Goal: Transaction & Acquisition: Purchase product/service

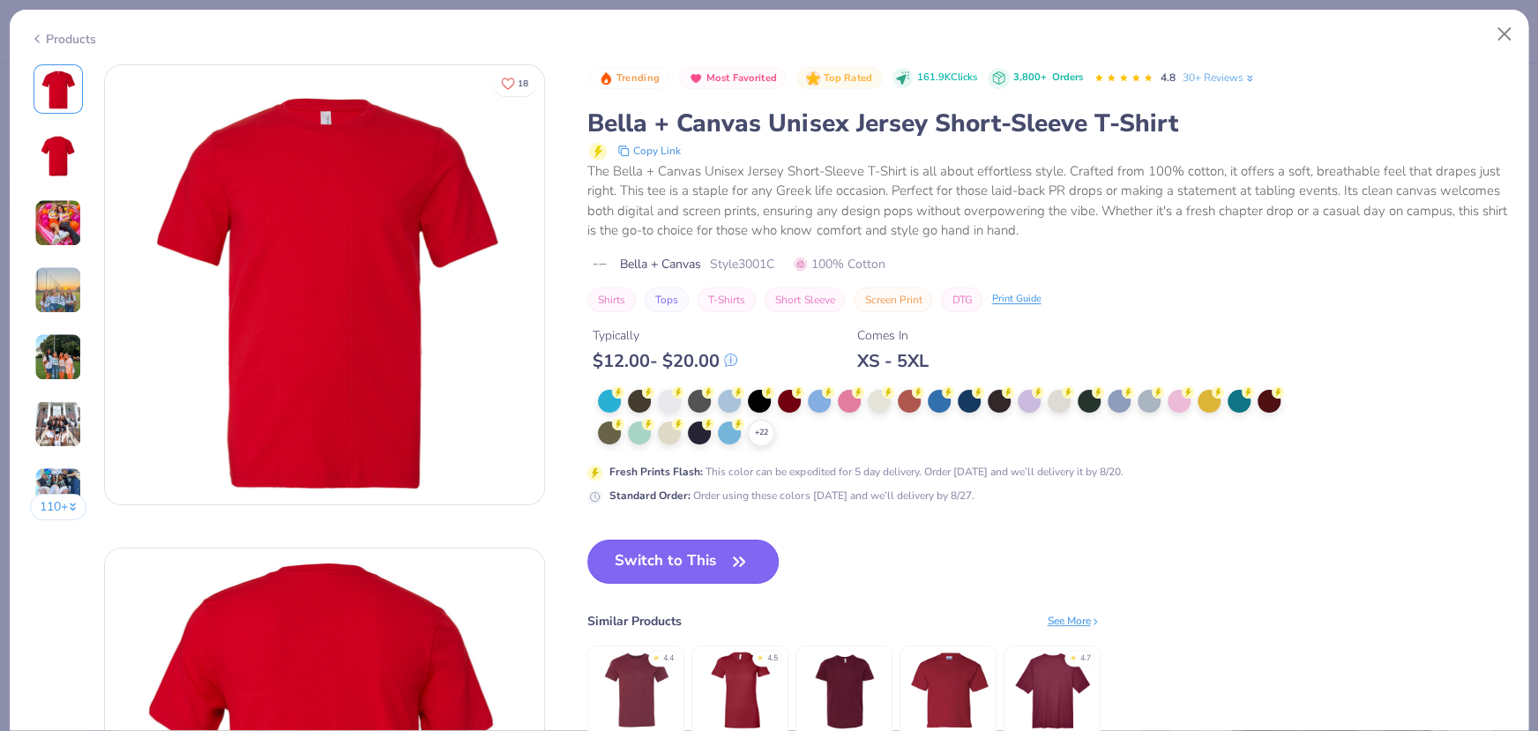
click at [731, 550] on icon "button" at bounding box center [739, 561] width 25 height 25
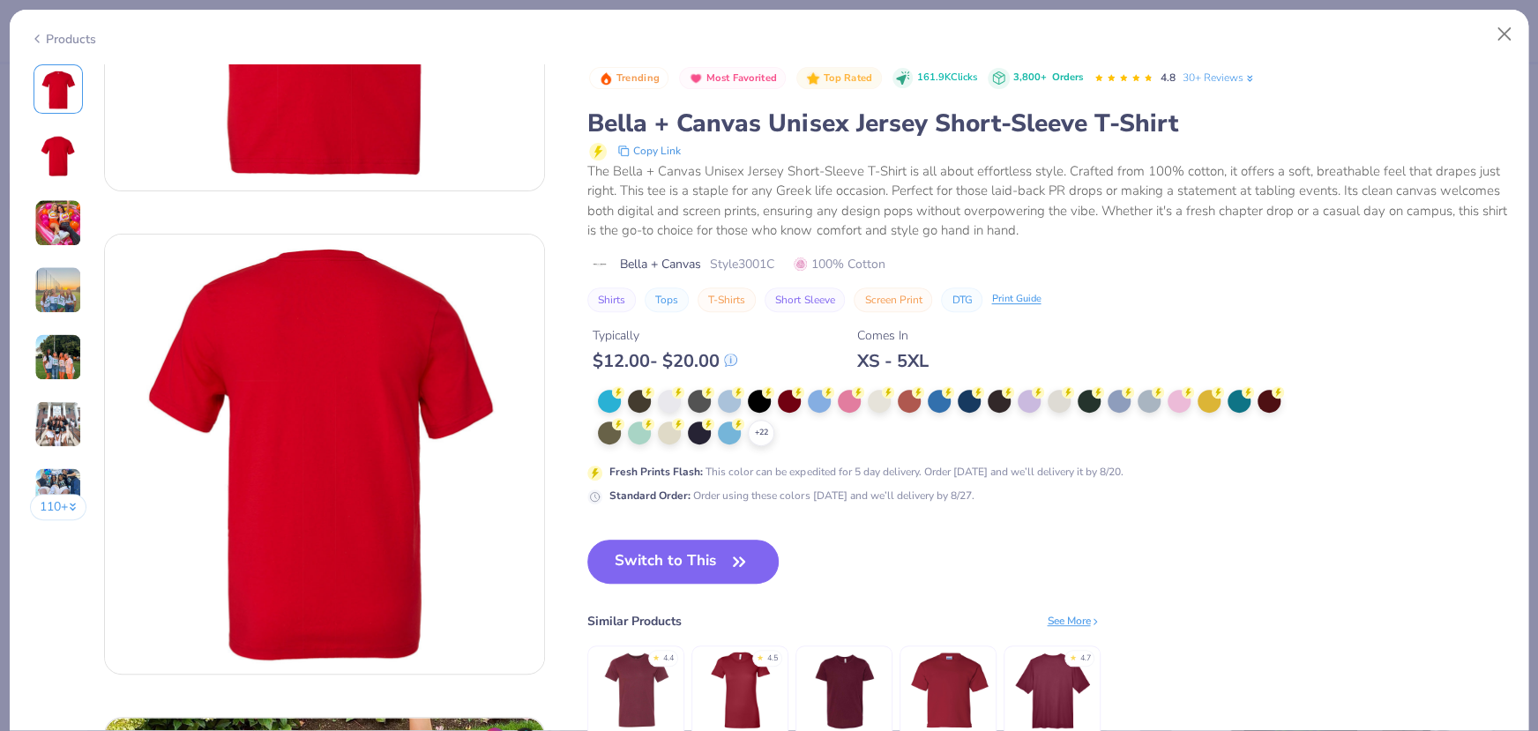
scroll to position [320, 0]
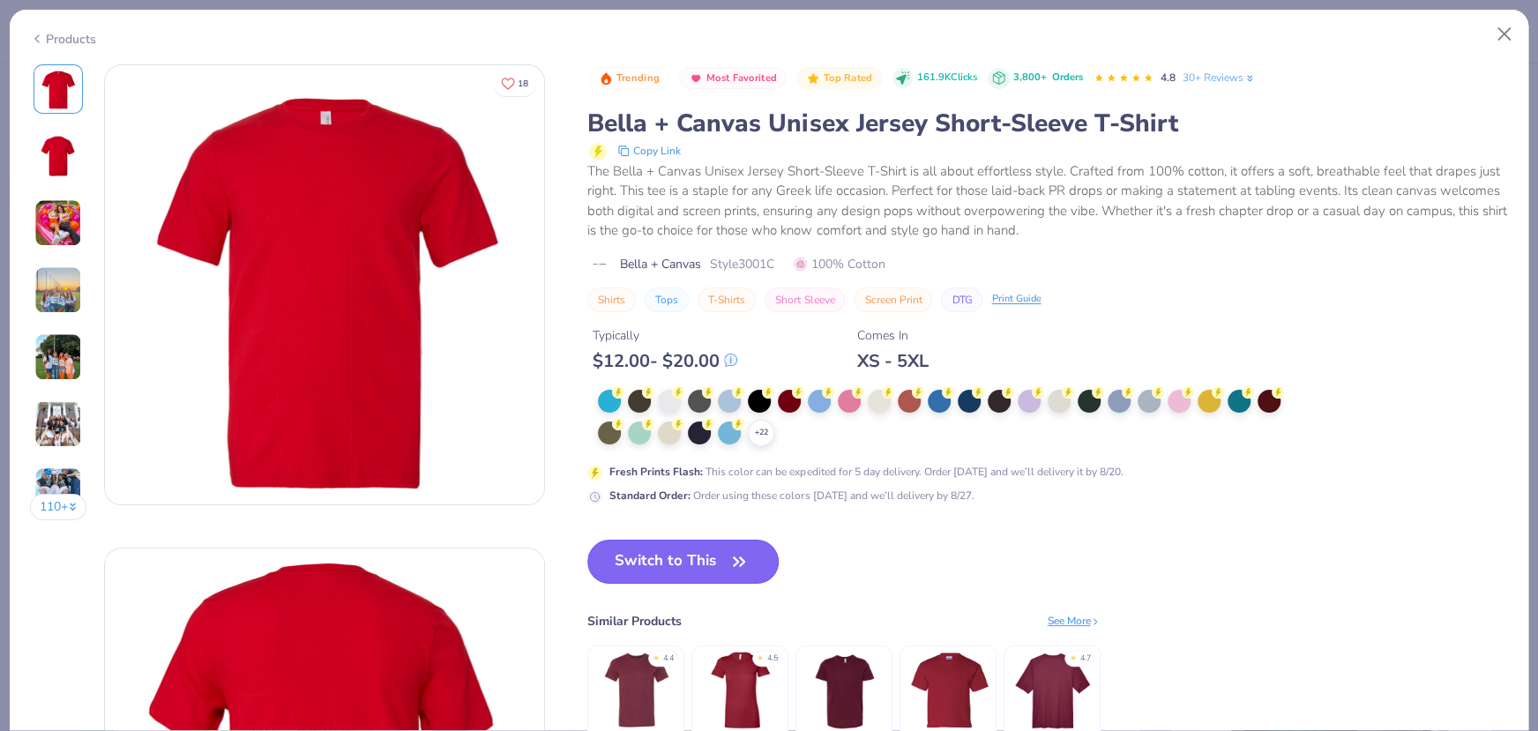
click at [720, 558] on button "Switch to This" at bounding box center [682, 562] width 191 height 44
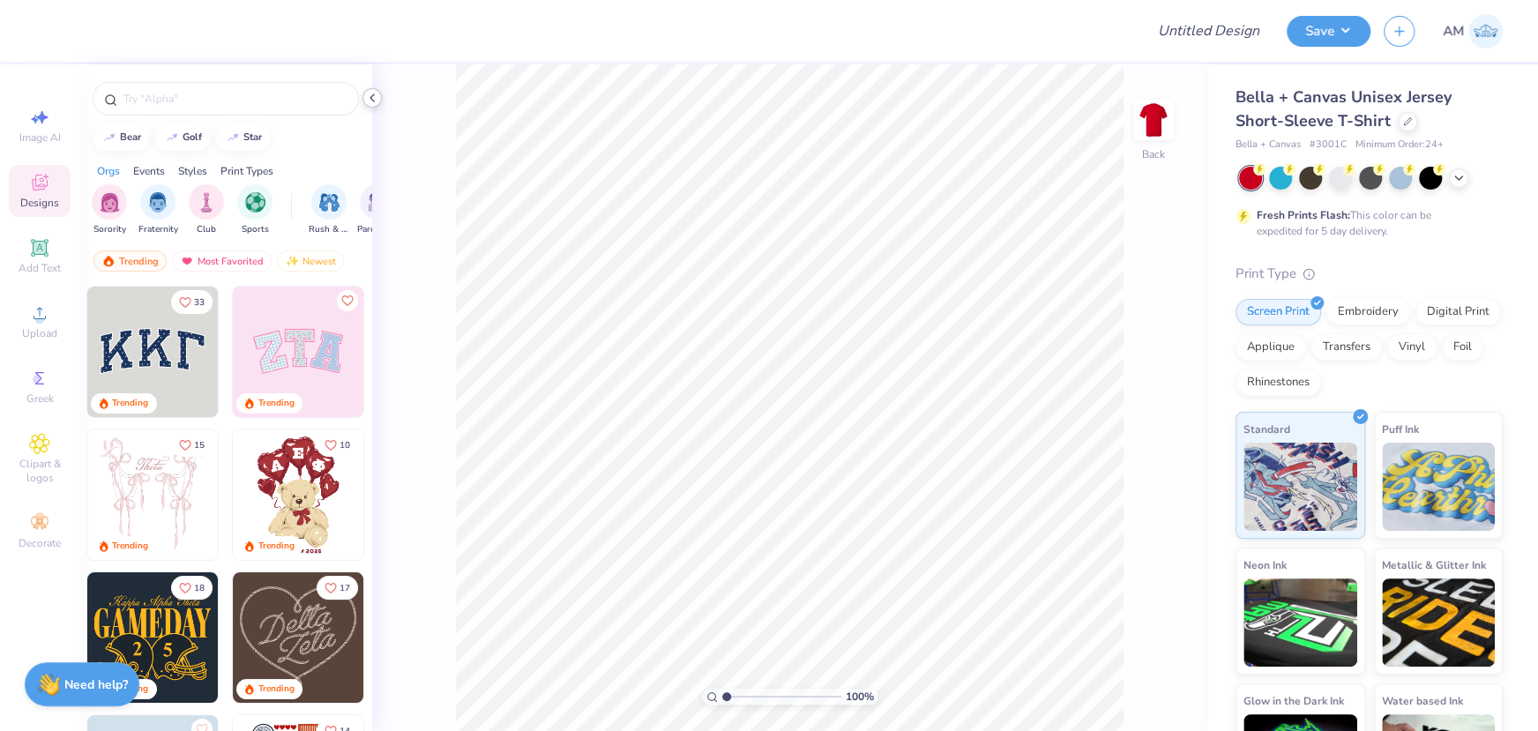
click at [378, 94] on icon at bounding box center [372, 98] width 14 height 14
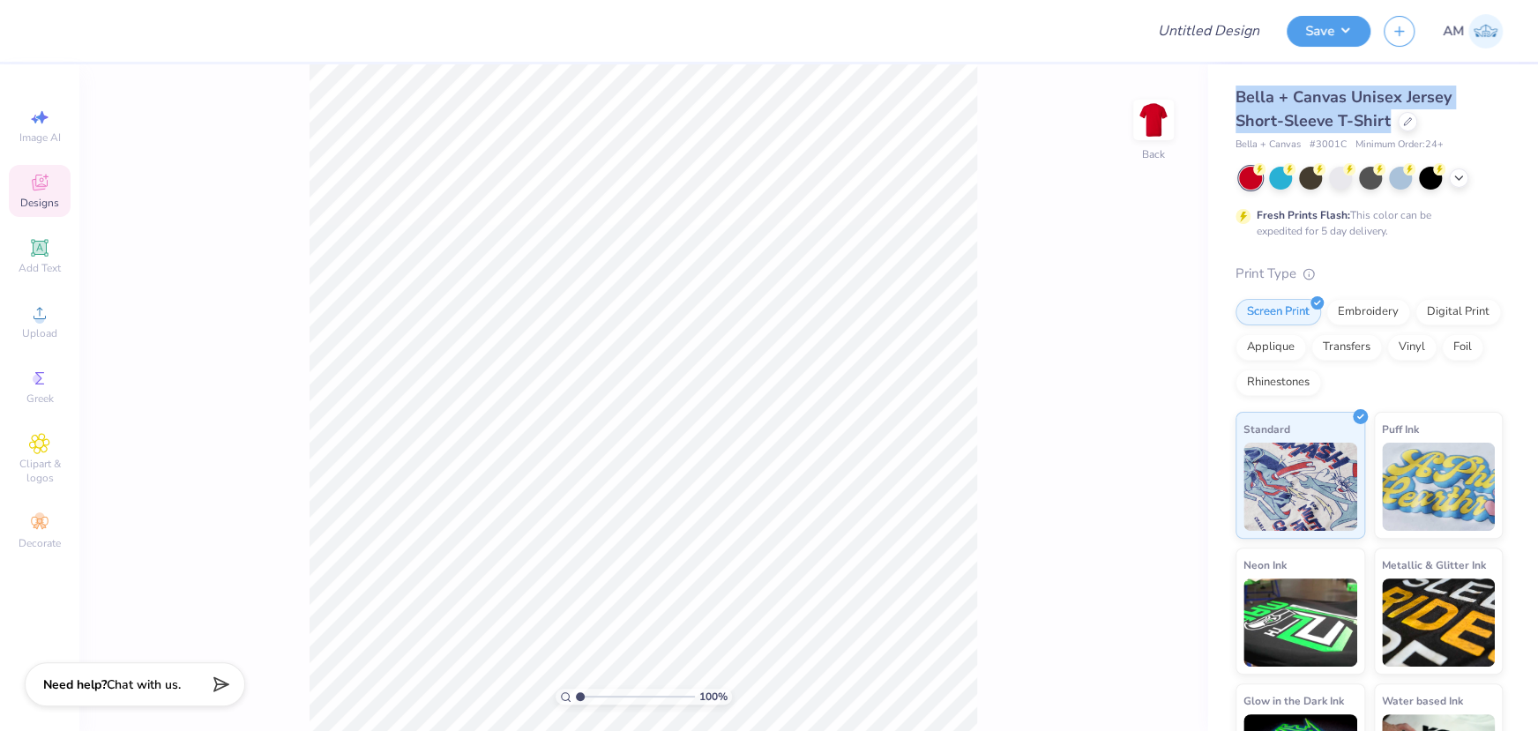
drag, startPoint x: 1240, startPoint y: 96, endPoint x: 1393, endPoint y: 123, distance: 155.8
click at [1393, 123] on div "Bella + Canvas Unisex Jersey Short-Sleeve T-Shirt" at bounding box center [1368, 110] width 267 height 48
copy span "Bella + Canvas Unisex Jersey Short-Sleeve T-Shirt"
click at [1373, 101] on span "Bella + Canvas Unisex Jersey Short-Sleeve T-Shirt" at bounding box center [1343, 108] width 216 height 45
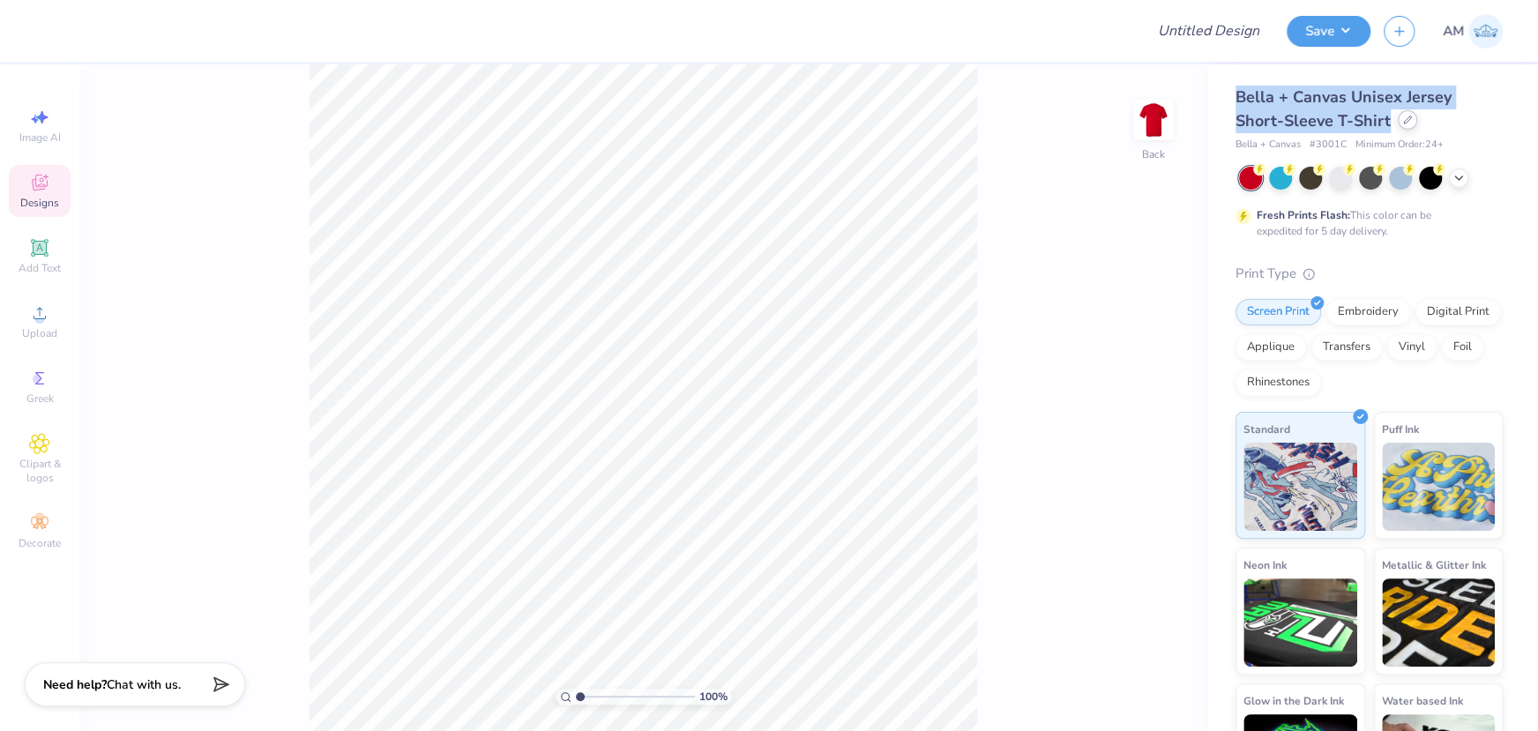
drag, startPoint x: 1238, startPoint y: 95, endPoint x: 1397, endPoint y: 121, distance: 160.8
click at [1397, 121] on div "Bella + Canvas Unisex Jersey Short-Sleeve T-Shirt" at bounding box center [1368, 110] width 267 height 48
copy span "Bella + Canvas Unisex Jersey Short-Sleeve T-Shirt"
